Goal: Task Accomplishment & Management: Manage account settings

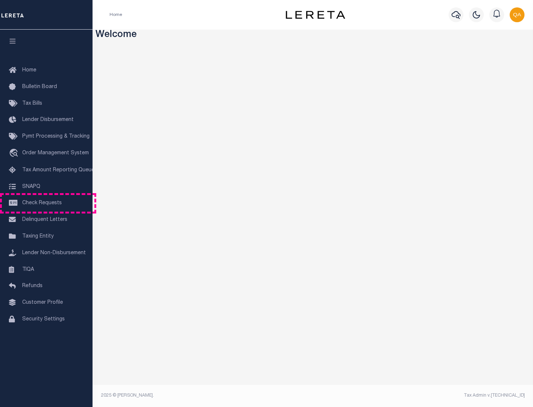
click at [46, 203] on span "Check Requests" at bounding box center [42, 203] width 40 height 5
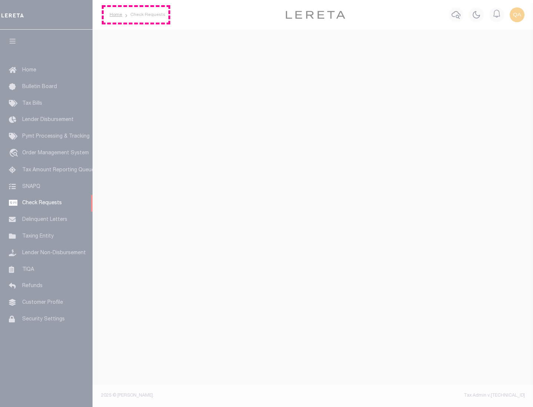
select select "50"
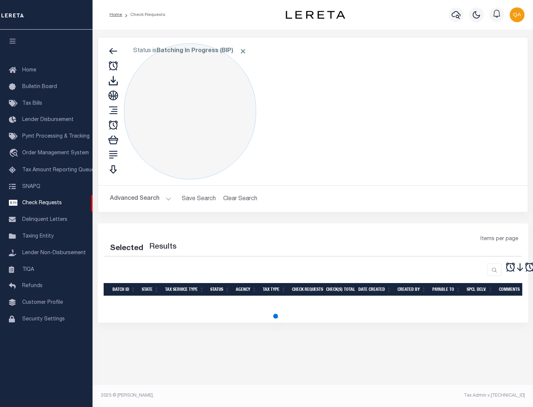
select select "50"
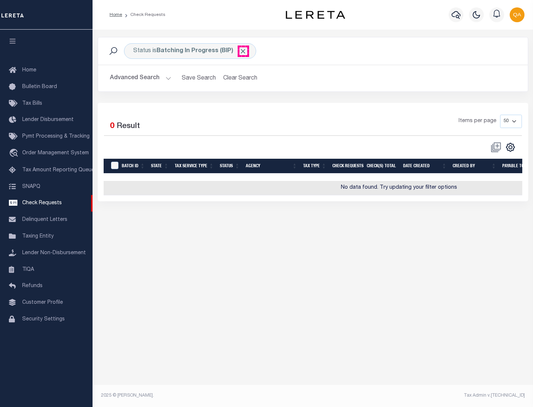
click at [243, 51] on span "Click to Remove" at bounding box center [243, 51] width 8 height 8
